Goal: Information Seeking & Learning: Check status

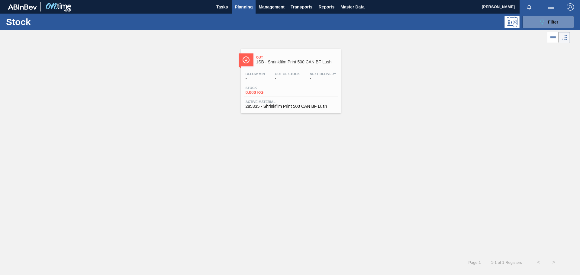
click at [305, 65] on div "Out 1SB - Shrinkfilm Print 500 CAN BF Lush" at bounding box center [297, 60] width 82 height 14
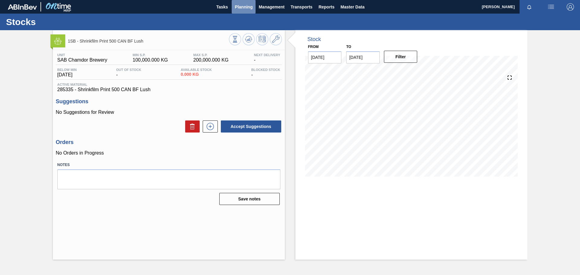
click at [243, 5] on span "Planning" at bounding box center [244, 6] width 18 height 7
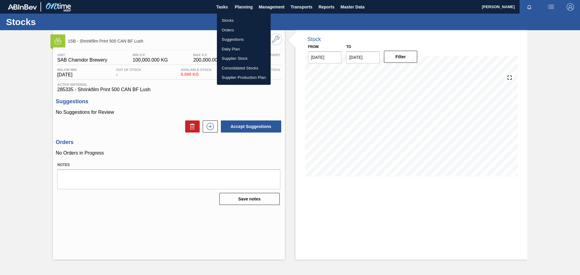
click at [230, 19] on li "Stocks" at bounding box center [244, 21] width 54 height 10
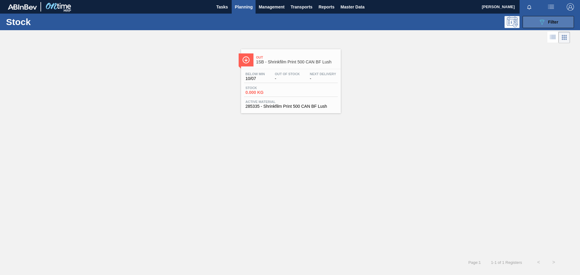
click at [552, 25] on div "089F7B8B-B2A5-4AFE-B5C0-19BA573D28AC Filter" at bounding box center [548, 21] width 20 height 7
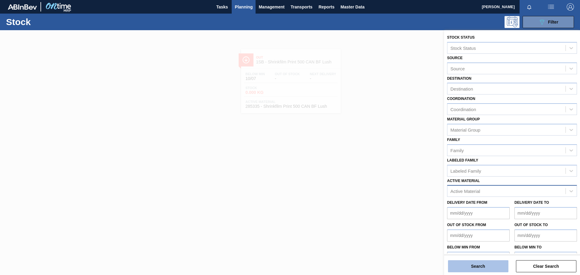
click at [464, 268] on button "Search" at bounding box center [478, 266] width 60 height 12
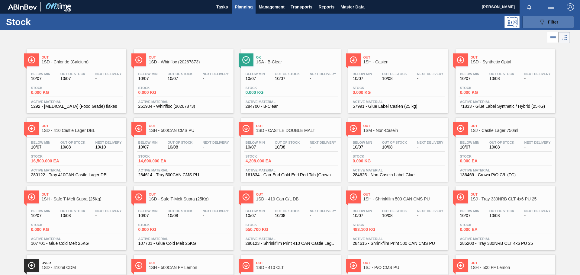
click at [559, 22] on button "089F7B8B-B2A5-4AFE-B5C0-19BA573D28AC Filter" at bounding box center [548, 22] width 51 height 12
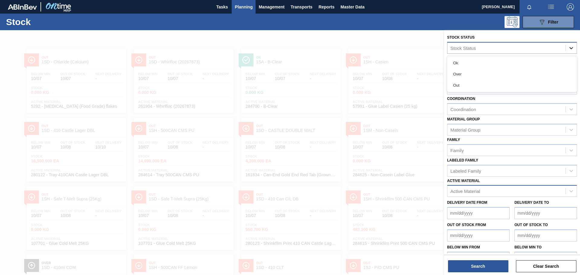
click at [570, 51] on div at bounding box center [571, 48] width 11 height 11
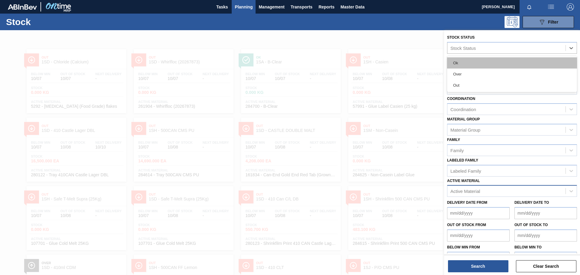
click at [531, 62] on div "Ok" at bounding box center [512, 62] width 130 height 11
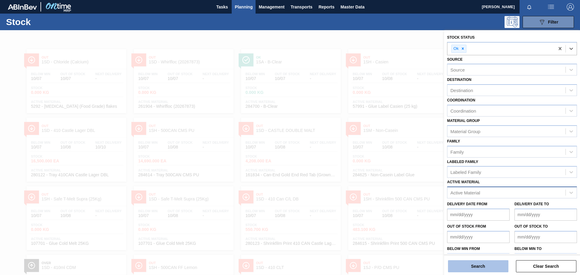
click at [467, 264] on button "Search" at bounding box center [478, 266] width 60 height 12
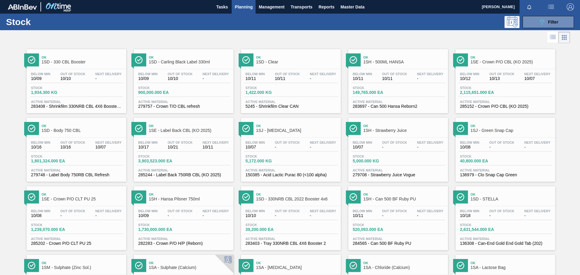
click at [287, 148] on span "-" at bounding box center [287, 147] width 25 height 5
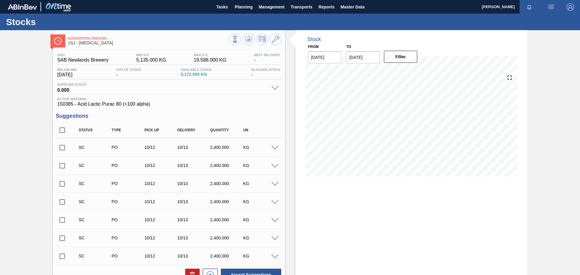
click at [292, 144] on div "Stock From [DATE] to [DATE] Filter 10/08 Stock Projection 5,122.92 SAP Planning…" at bounding box center [406, 194] width 243 height 328
click at [245, 1] on button "Planning" at bounding box center [244, 7] width 24 height 14
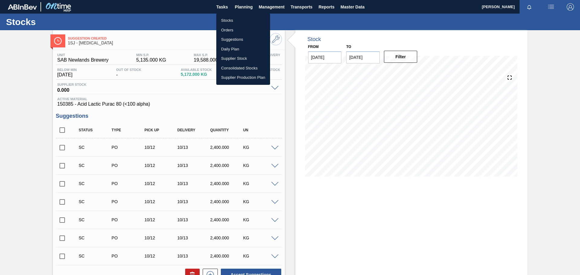
click at [232, 20] on li "Stocks" at bounding box center [243, 21] width 54 height 10
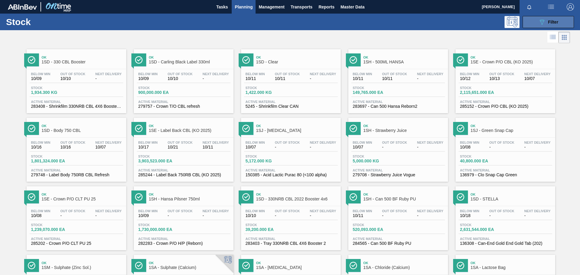
click at [540, 22] on icon "089F7B8B-B2A5-4AFE-B5C0-19BA573D28AC" at bounding box center [541, 21] width 7 height 7
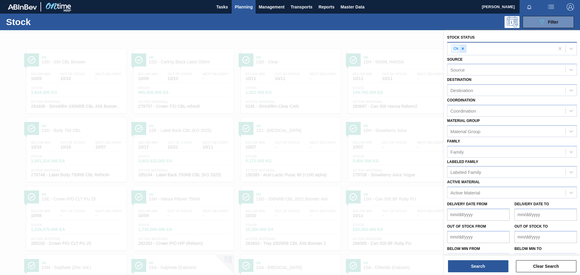
click at [463, 49] on icon at bounding box center [463, 49] width 2 height 2
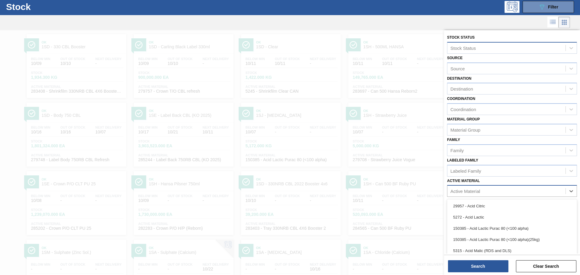
click at [467, 189] on div "Active Material" at bounding box center [465, 191] width 30 height 5
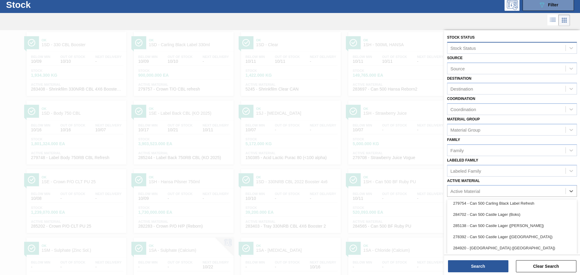
scroll to position [1008, 0]
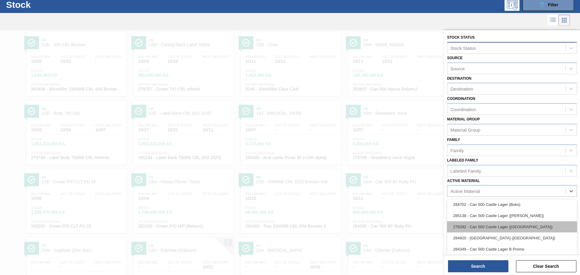
click at [497, 228] on div "278392 - Can 500 Castle Lager ([GEOGRAPHIC_DATA])" at bounding box center [512, 226] width 130 height 11
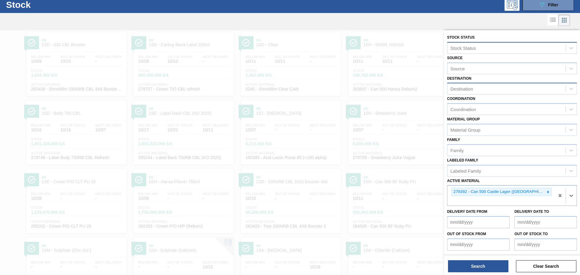
click at [475, 90] on div "Destination" at bounding box center [506, 89] width 118 height 9
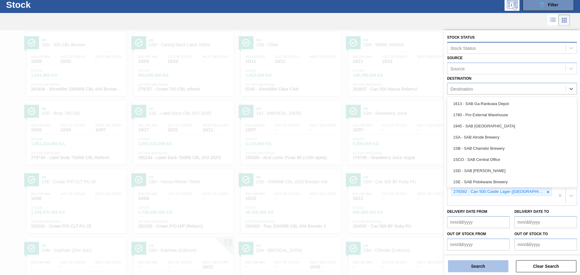
click at [489, 264] on button "Search" at bounding box center [478, 266] width 60 height 12
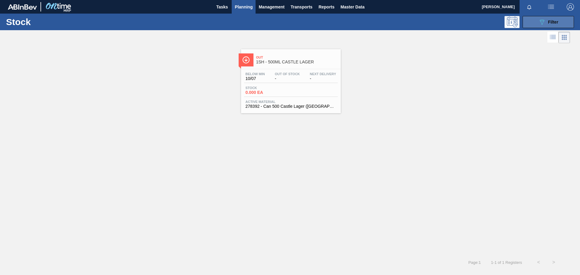
click at [553, 20] on span "Filter" at bounding box center [553, 22] width 10 height 5
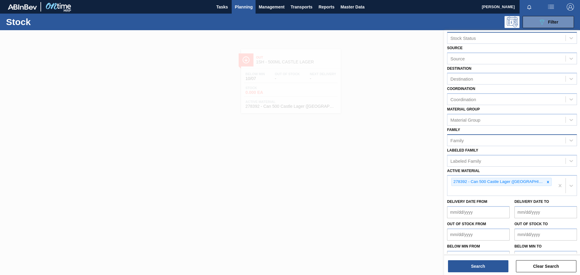
scroll to position [15, 0]
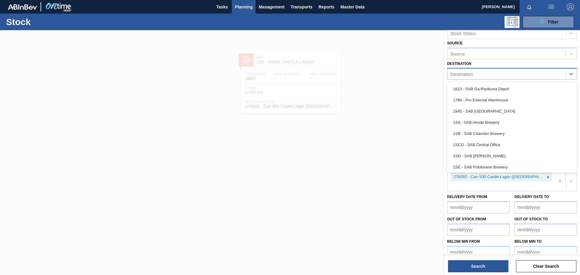
click at [479, 74] on div "Destination" at bounding box center [506, 74] width 118 height 9
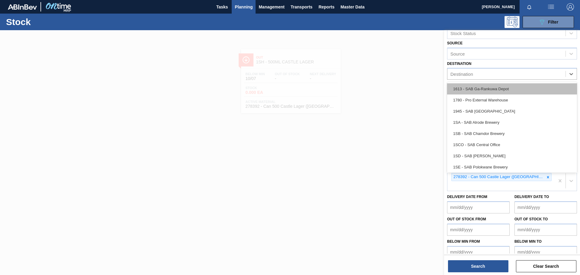
scroll to position [35, 0]
click at [500, 88] on div "1SA - SAB Alrode Brewery" at bounding box center [512, 87] width 130 height 11
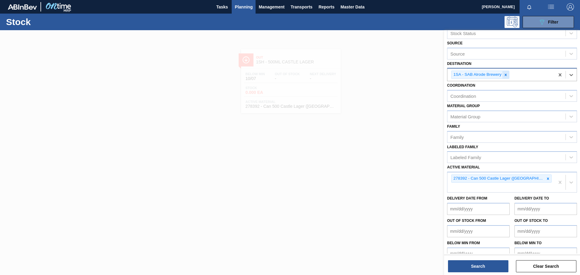
click at [506, 75] on icon at bounding box center [506, 75] width 2 height 2
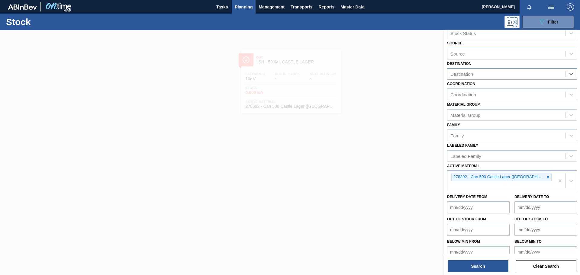
click at [506, 75] on div "Destination" at bounding box center [506, 74] width 118 height 9
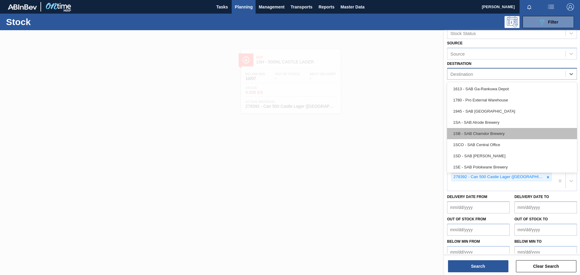
click at [485, 132] on div "1SB - SAB Chamdor Brewery" at bounding box center [512, 133] width 130 height 11
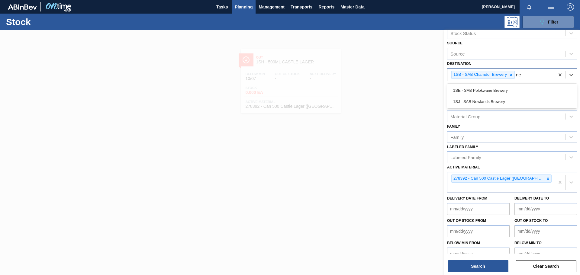
type input "new"
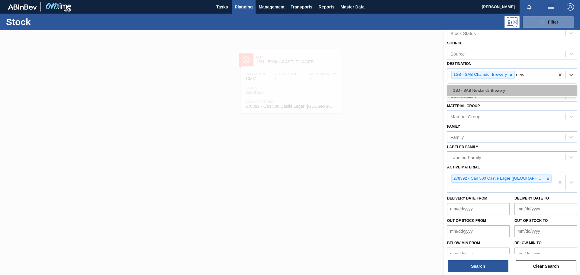
click at [514, 89] on div "1SJ - SAB Newlands Brewery" at bounding box center [512, 90] width 130 height 11
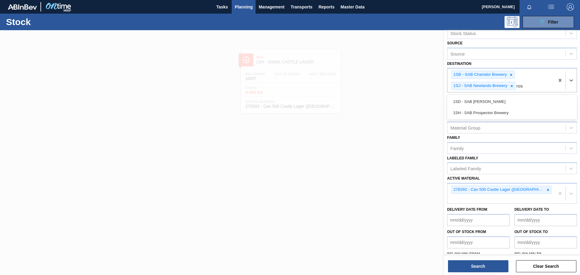
type input "[PERSON_NAME]"
click at [505, 100] on div "1SD - SAB [PERSON_NAME]" at bounding box center [512, 101] width 130 height 11
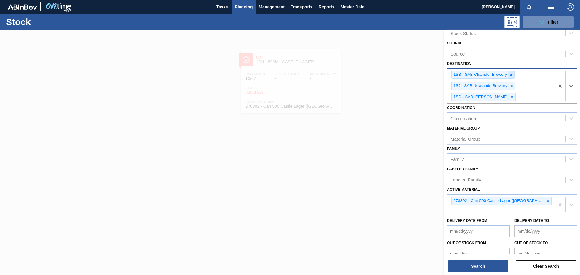
click at [511, 76] on icon at bounding box center [511, 75] width 4 height 4
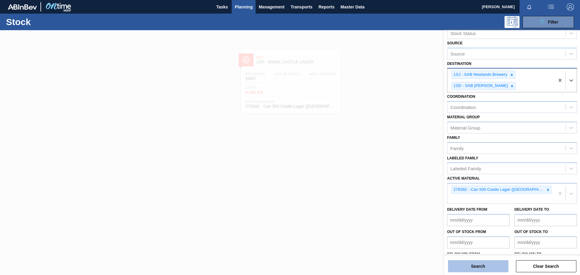
click at [486, 268] on button "Search" at bounding box center [478, 266] width 60 height 12
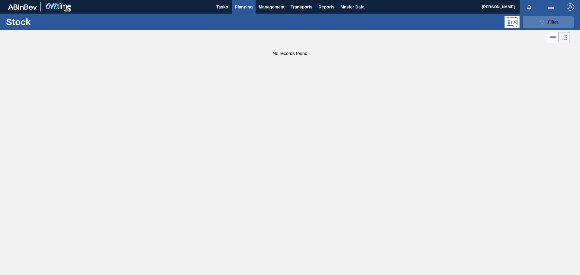
click at [542, 21] on icon "089F7B8B-B2A5-4AFE-B5C0-19BA573D28AC" at bounding box center [541, 21] width 7 height 7
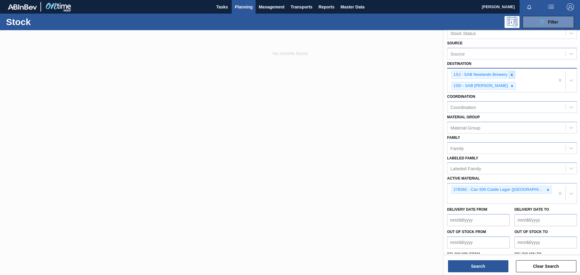
click at [511, 76] on icon at bounding box center [512, 75] width 4 height 4
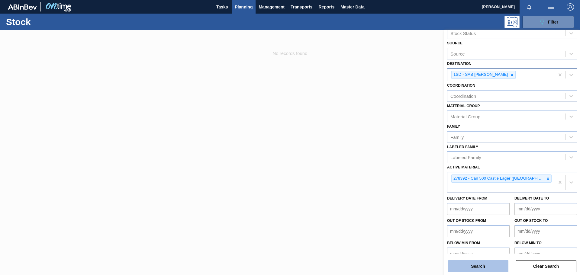
click at [495, 265] on button "Search" at bounding box center [478, 266] width 60 height 12
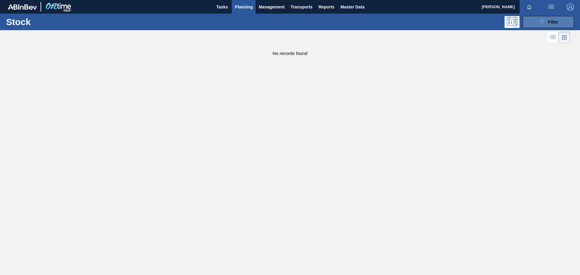
click at [536, 20] on button "089F7B8B-B2A5-4AFE-B5C0-19BA573D28AC Filter" at bounding box center [548, 22] width 51 height 12
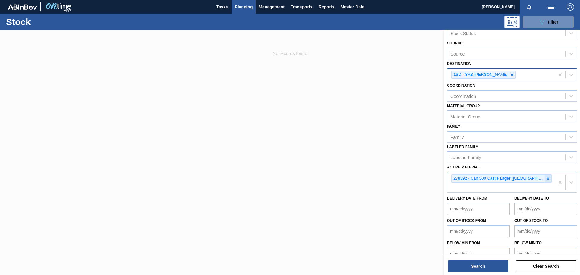
click at [547, 179] on icon at bounding box center [548, 179] width 2 height 2
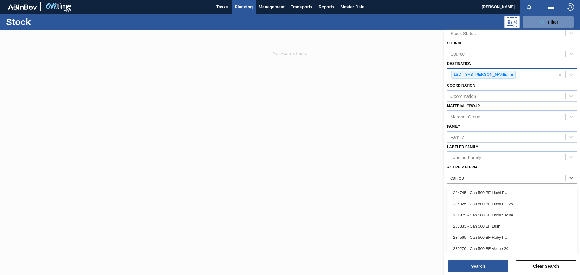
type Material "can 500"
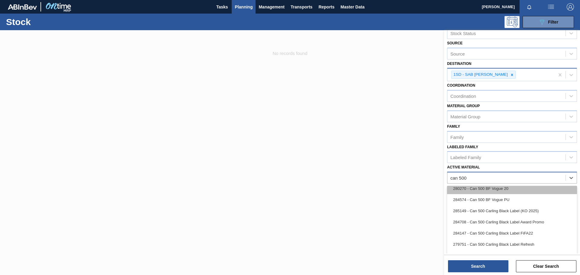
scroll to position [60, 0]
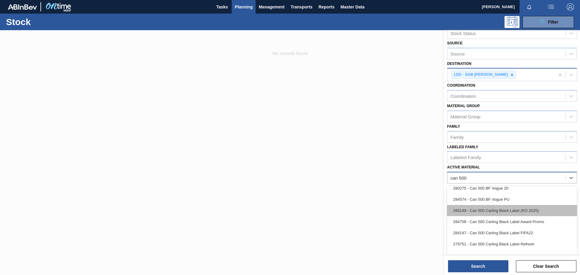
click at [494, 213] on div "285149 - Can 500 Carling Black Label (KO 2025)" at bounding box center [512, 210] width 130 height 11
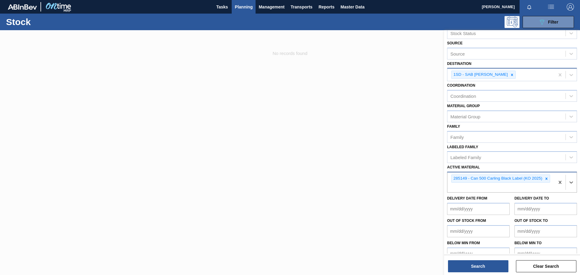
click at [522, 77] on div "1SD - SAB [PERSON_NAME]" at bounding box center [500, 75] width 107 height 12
type input "new"
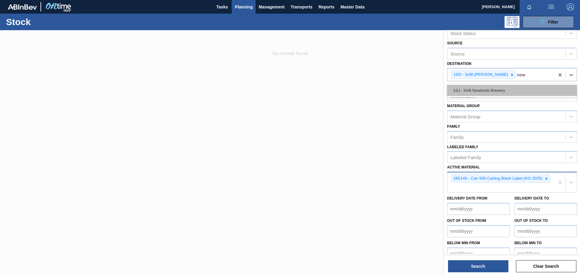
click at [520, 86] on div "1SJ - SAB Newlands Brewery" at bounding box center [512, 90] width 130 height 11
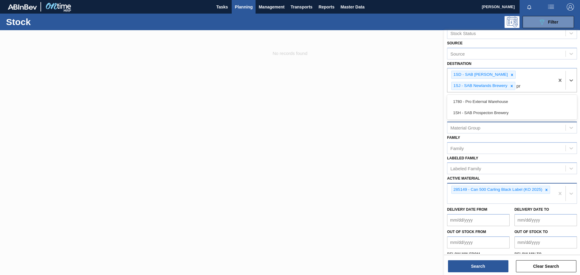
type input "pro"
click at [505, 114] on div "1SH - SAB Prospecton Brewery" at bounding box center [512, 112] width 130 height 11
